Goal: Task Accomplishment & Management: Complete application form

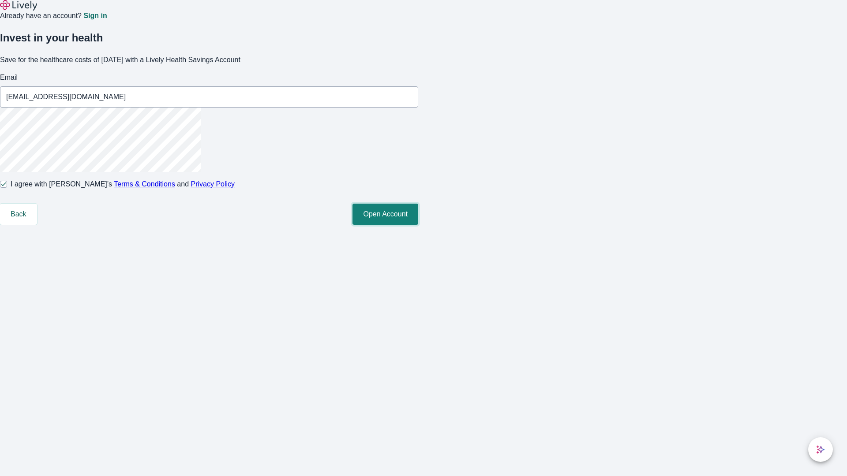
click at [418, 225] on button "Open Account" at bounding box center [385, 214] width 66 height 21
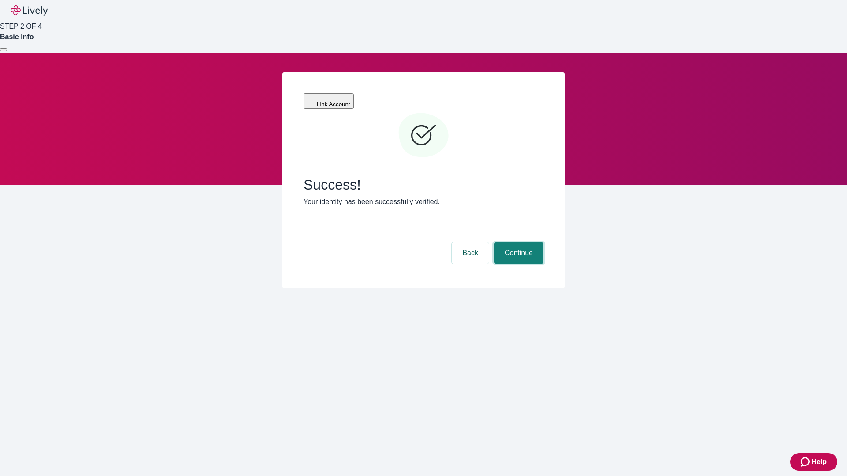
click at [517, 243] on button "Continue" at bounding box center [518, 253] width 49 height 21
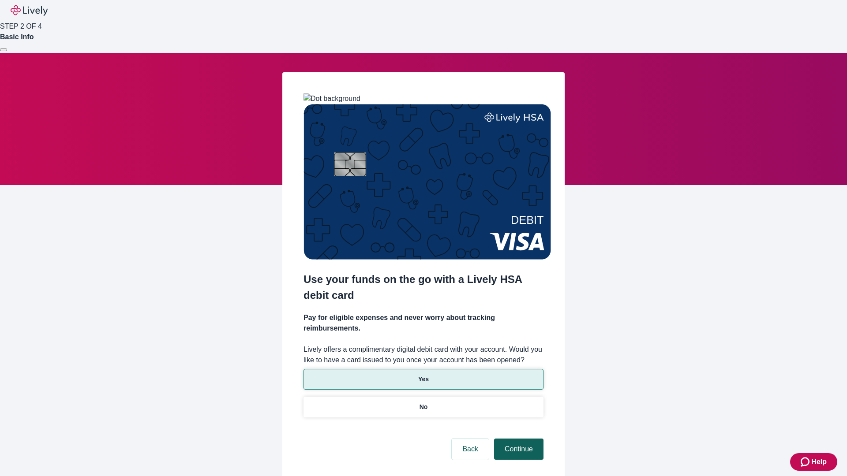
click at [423, 403] on p "No" at bounding box center [423, 407] width 8 height 9
click at [517, 439] on button "Continue" at bounding box center [518, 449] width 49 height 21
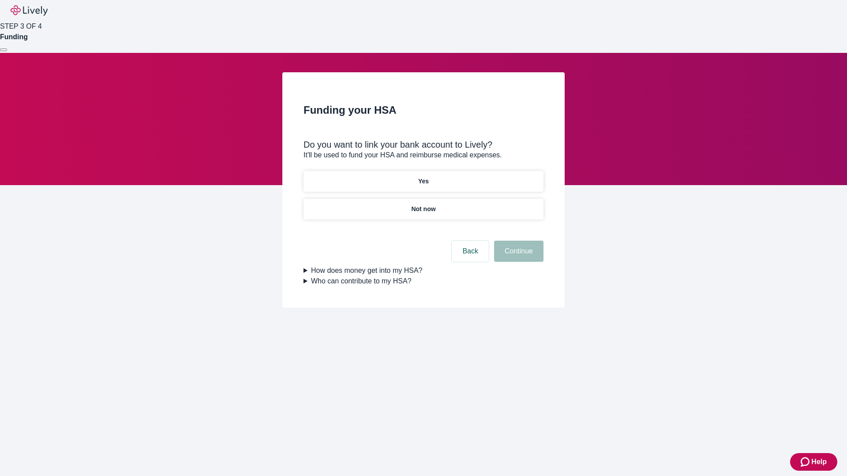
click at [423, 177] on p "Yes" at bounding box center [423, 181] width 11 height 9
click at [517, 241] on button "Continue" at bounding box center [518, 251] width 49 height 21
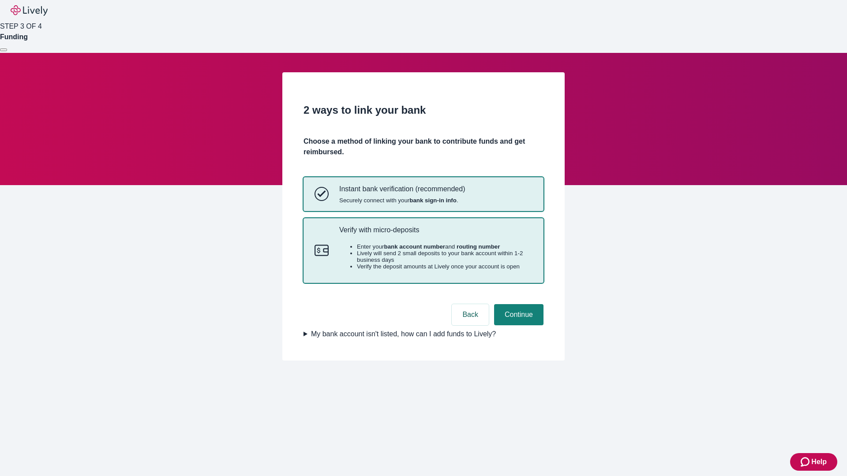
click at [435, 234] on p "Verify with micro-deposits" at bounding box center [435, 230] width 193 height 8
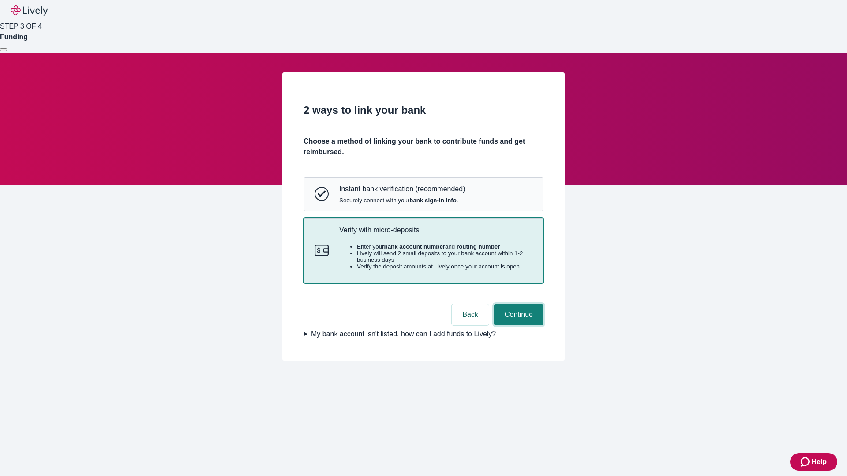
click at [517, 325] on button "Continue" at bounding box center [518, 314] width 49 height 21
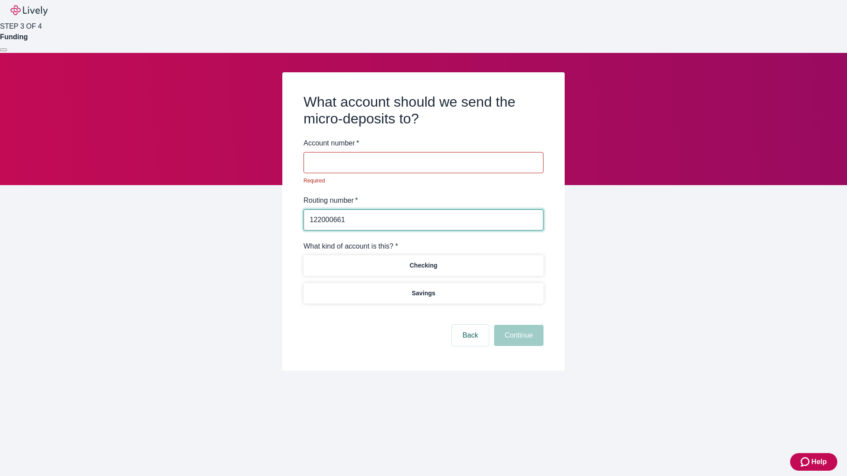
type input "122000661"
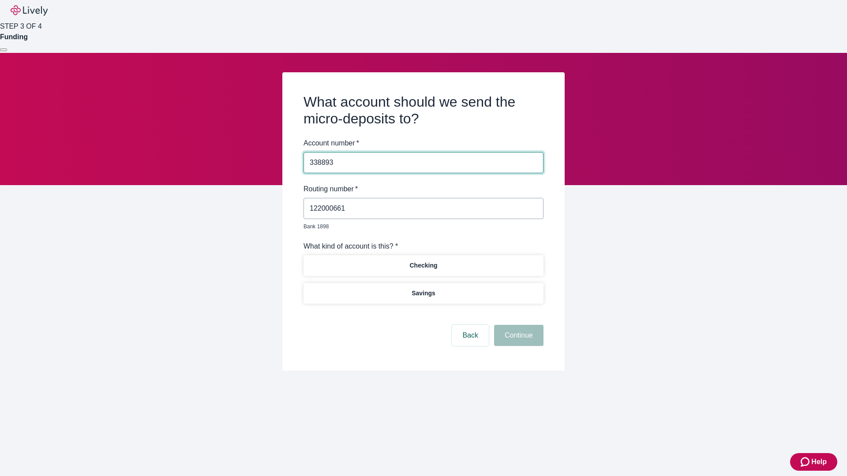
type input "338893"
click at [423, 261] on p "Checking" at bounding box center [423, 265] width 28 height 9
click at [517, 325] on button "Continue" at bounding box center [518, 335] width 49 height 21
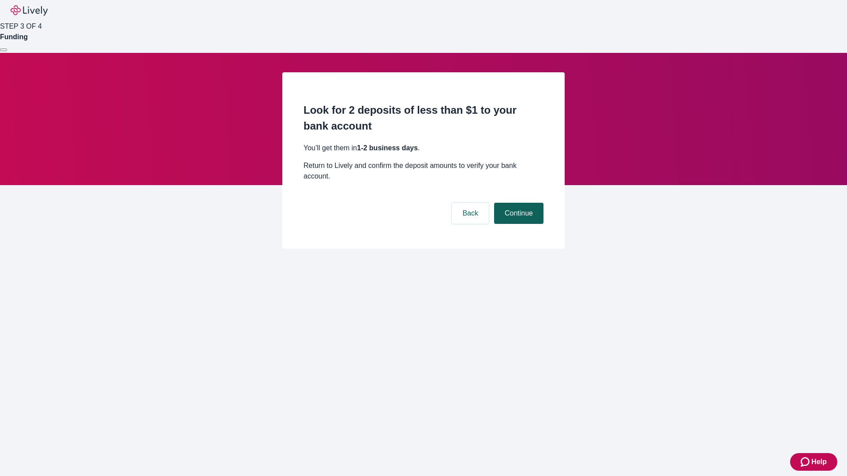
click at [517, 203] on button "Continue" at bounding box center [518, 213] width 49 height 21
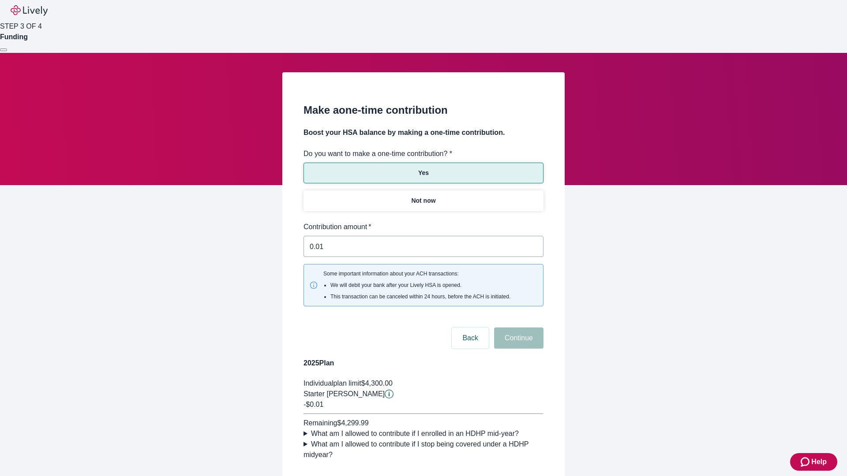
type input "0.01"
click at [517, 328] on button "Continue" at bounding box center [518, 338] width 49 height 21
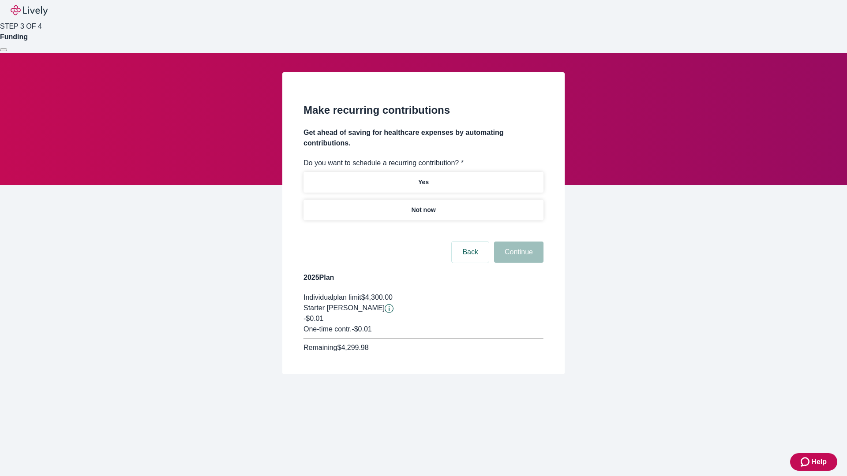
click at [423, 206] on p "Not now" at bounding box center [423, 210] width 24 height 9
click at [517, 242] on button "Continue" at bounding box center [518, 252] width 49 height 21
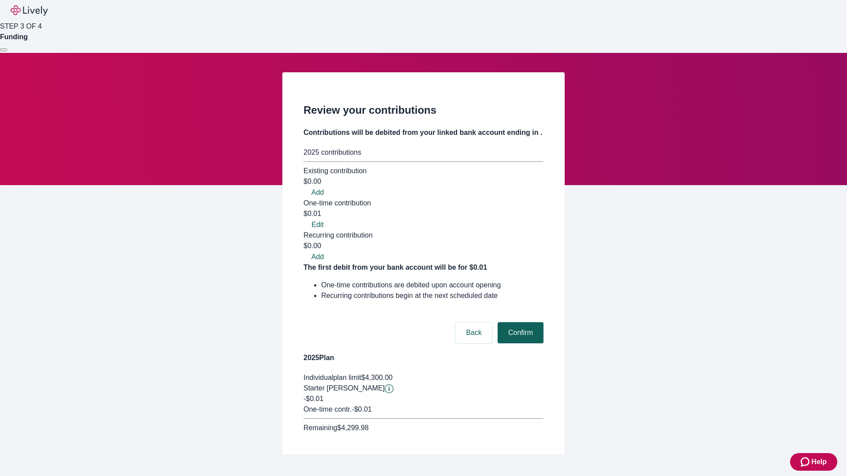
click at [519, 322] on button "Confirm" at bounding box center [521, 332] width 46 height 21
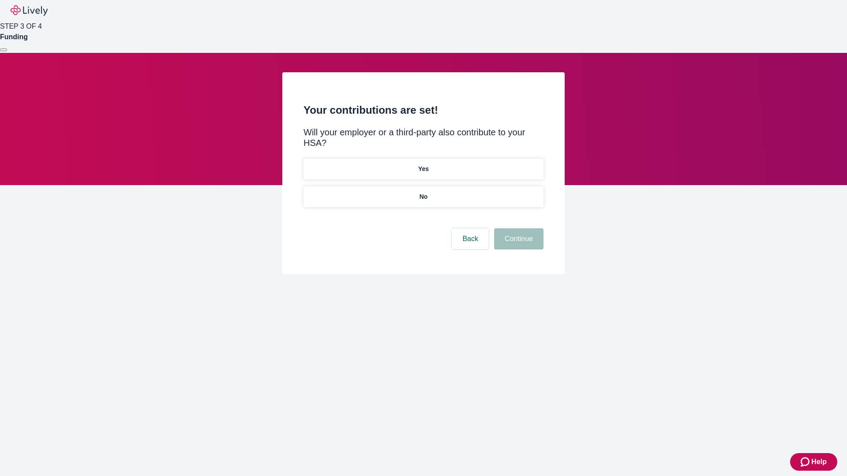
click at [423, 192] on p "No" at bounding box center [423, 196] width 8 height 9
click at [517, 228] on button "Continue" at bounding box center [518, 238] width 49 height 21
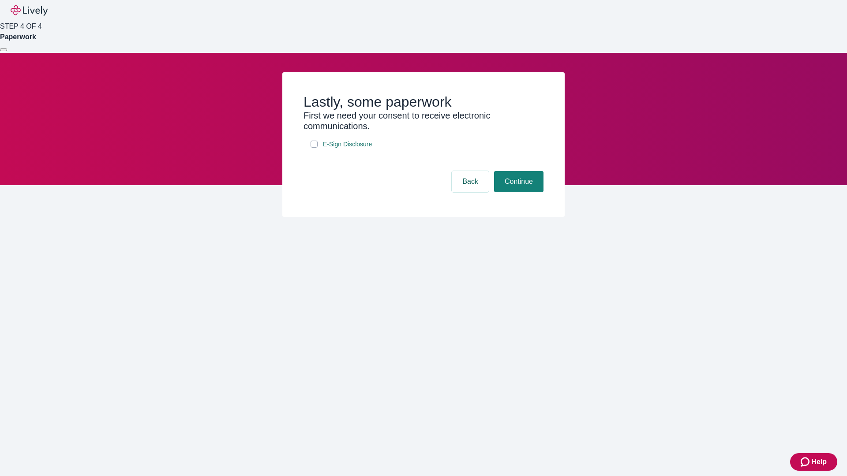
click at [314, 148] on input "E-Sign Disclosure" at bounding box center [313, 144] width 7 height 7
checkbox input "true"
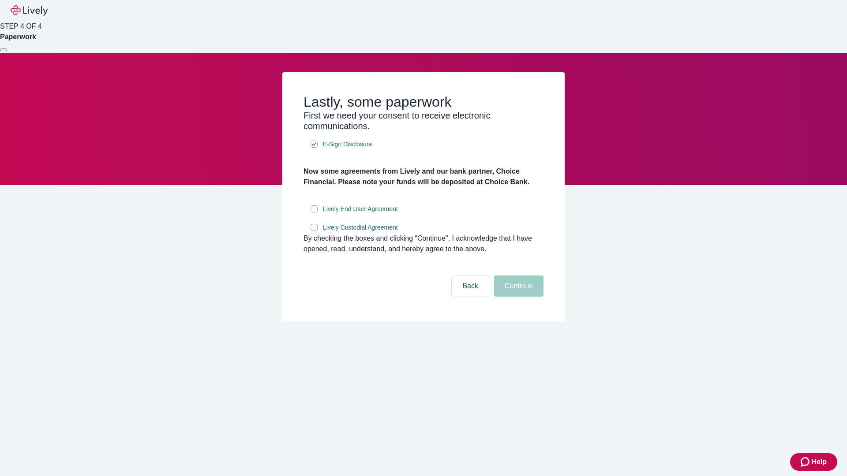
click at [314, 213] on input "Lively End User Agreement" at bounding box center [313, 209] width 7 height 7
checkbox input "true"
click at [314, 231] on input "Lively Custodial Agreement" at bounding box center [313, 227] width 7 height 7
checkbox input "true"
click at [517, 297] on button "Continue" at bounding box center [518, 286] width 49 height 21
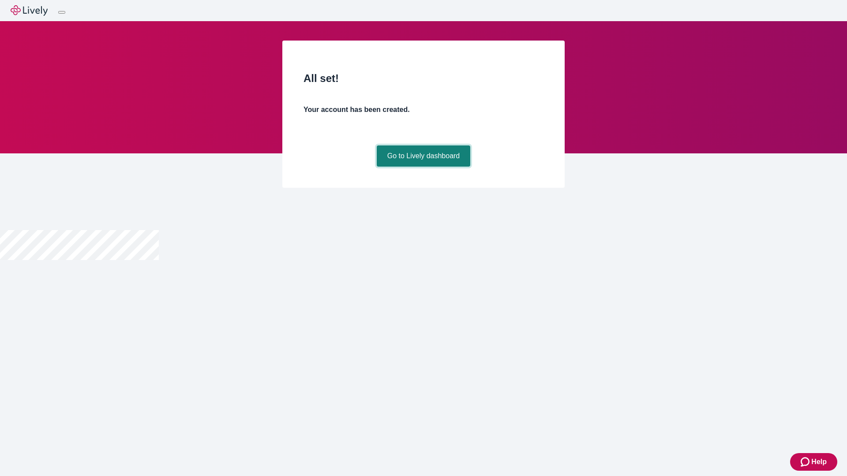
click at [423, 167] on link "Go to Lively dashboard" at bounding box center [424, 156] width 94 height 21
